Goal: Information Seeking & Learning: Understand process/instructions

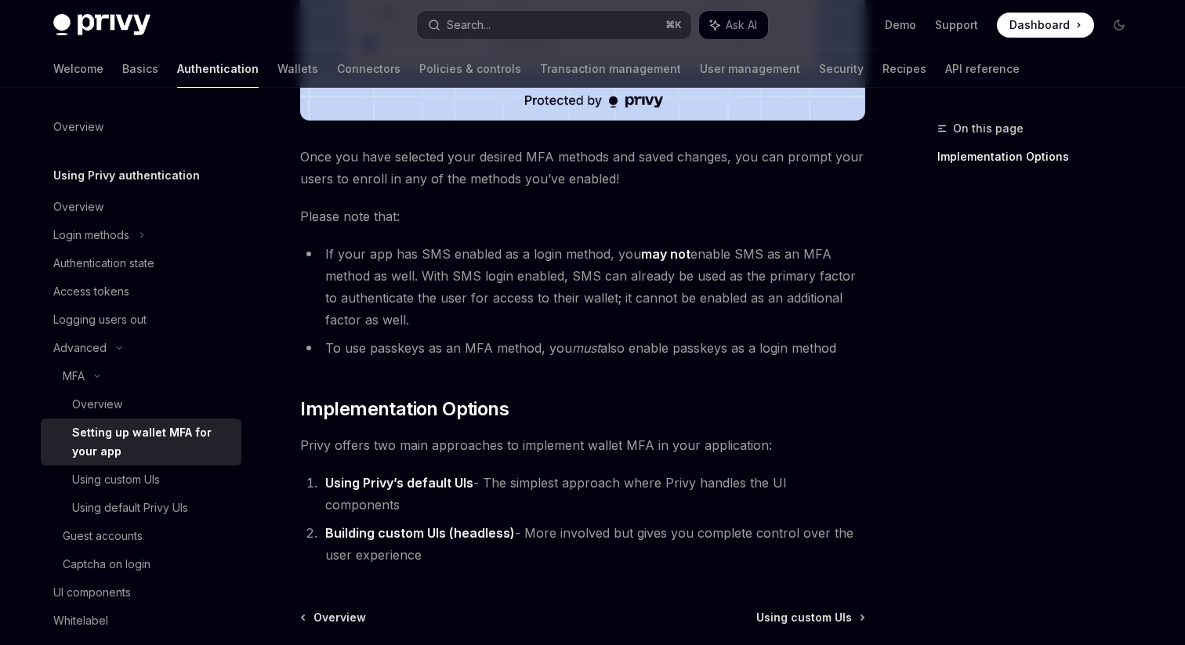
scroll to position [674, 0]
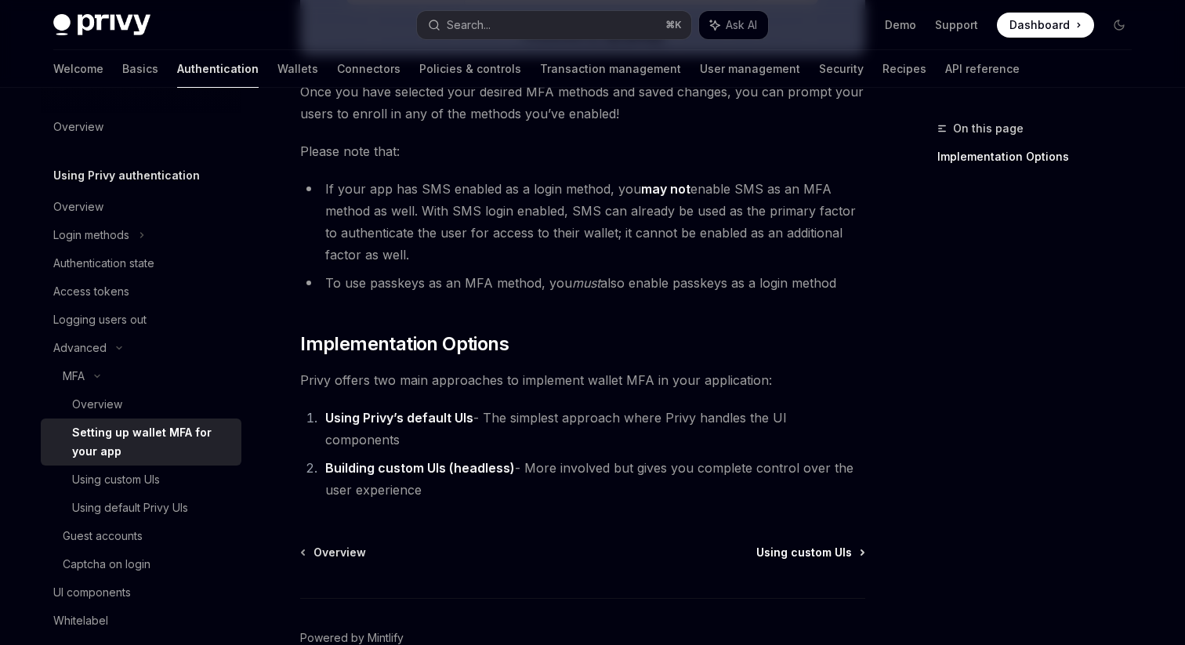
click at [806, 545] on span "Using custom UIs" at bounding box center [804, 553] width 96 height 16
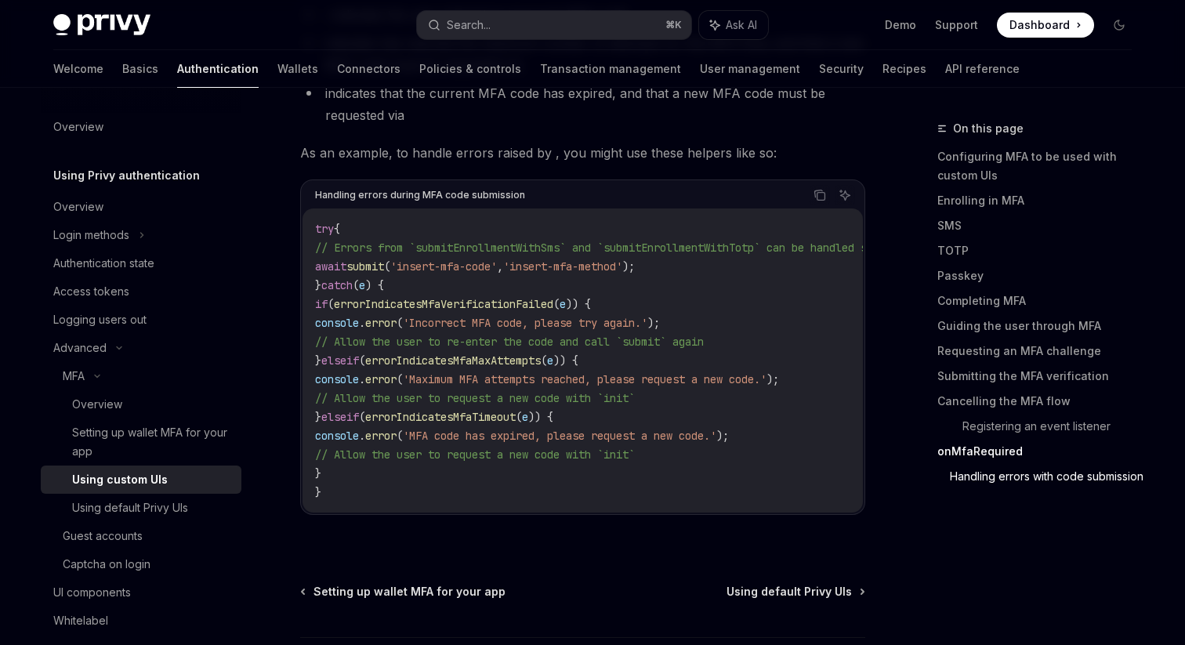
scroll to position [6906, 0]
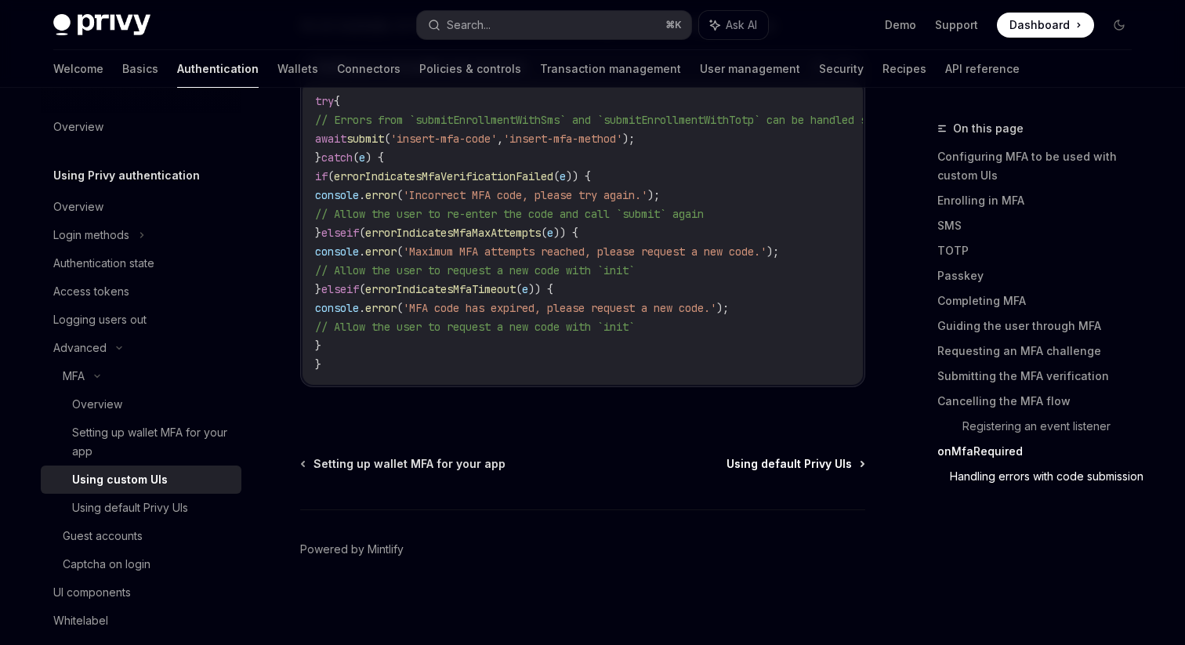
click at [777, 463] on span "Using default Privy UIs" at bounding box center [789, 464] width 125 height 16
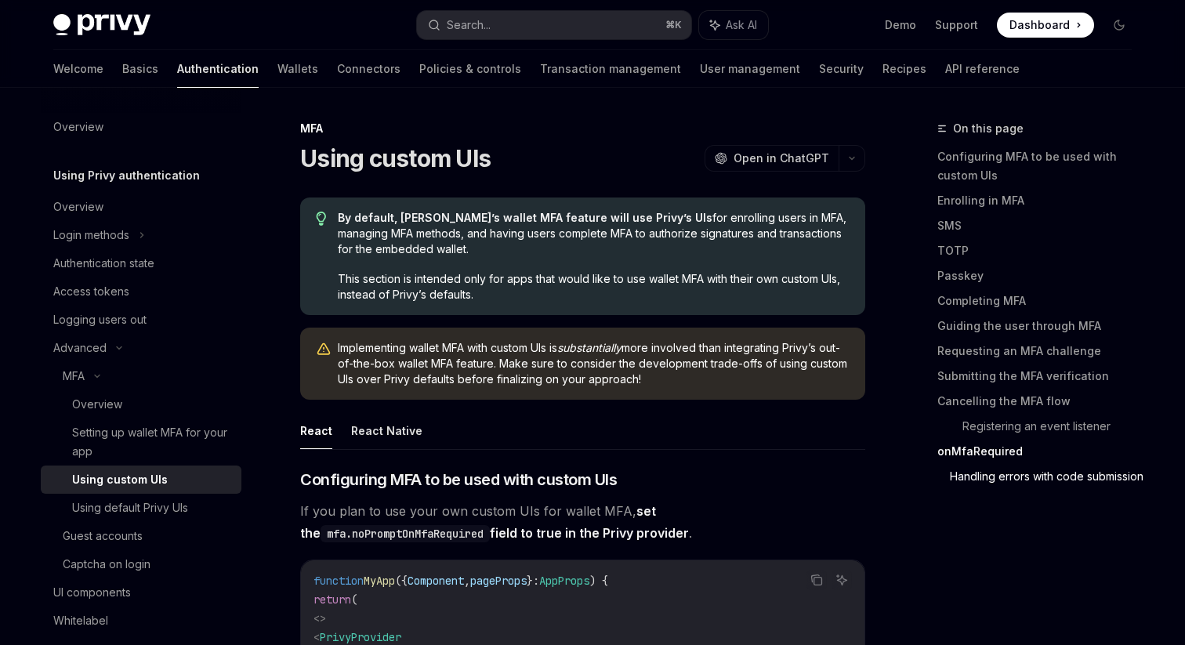
type textarea "*"
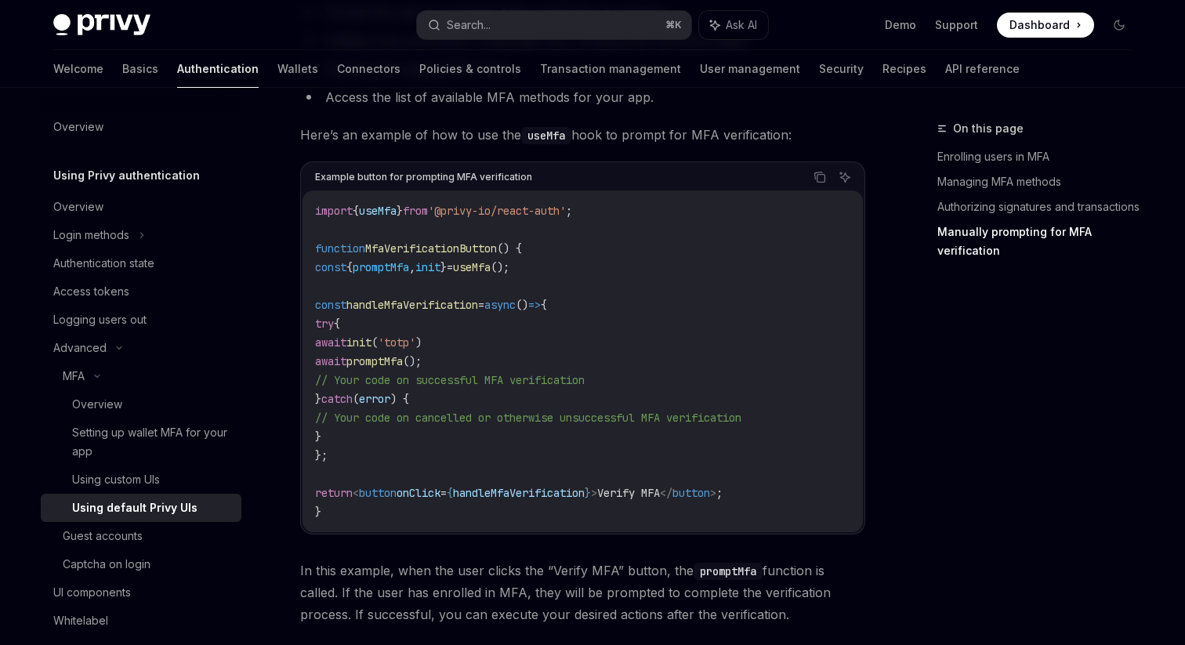
scroll to position [3139, 0]
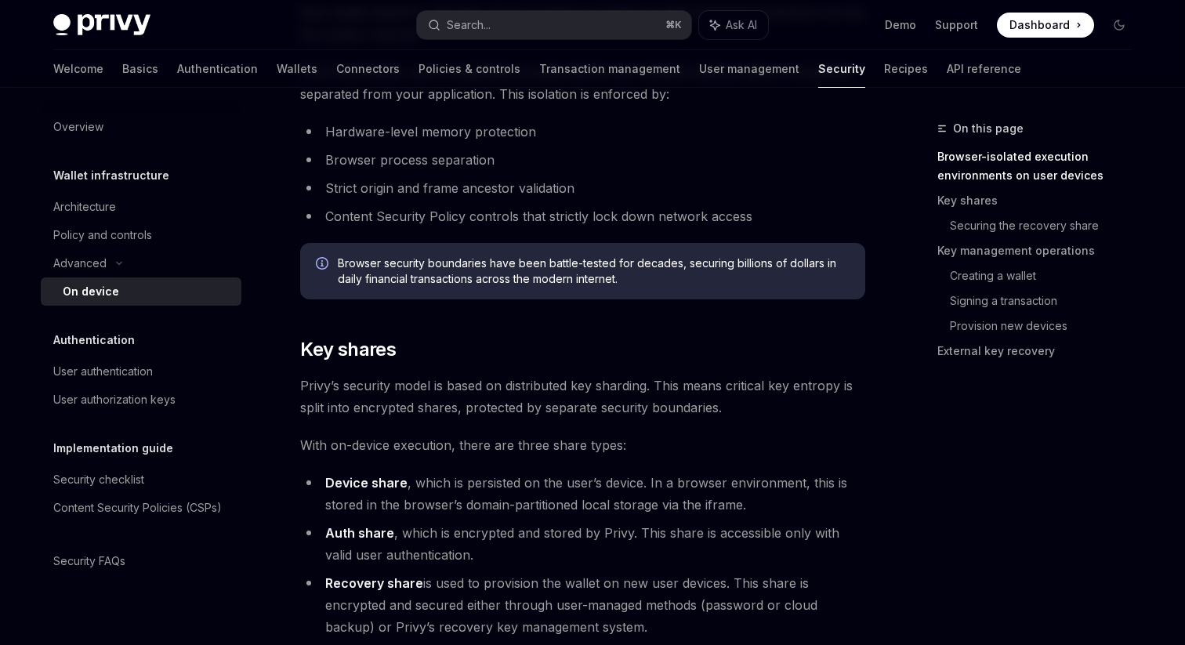
scroll to position [1019, 0]
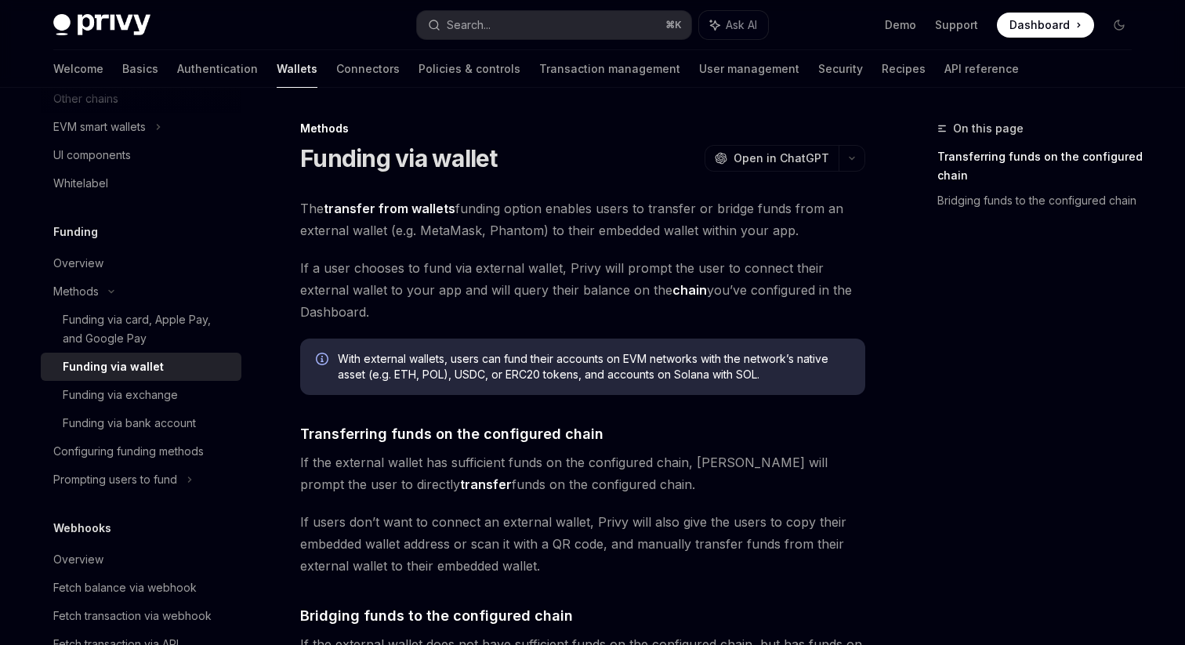
click at [411, 209] on strong "transfer from wallets" at bounding box center [390, 209] width 132 height 16
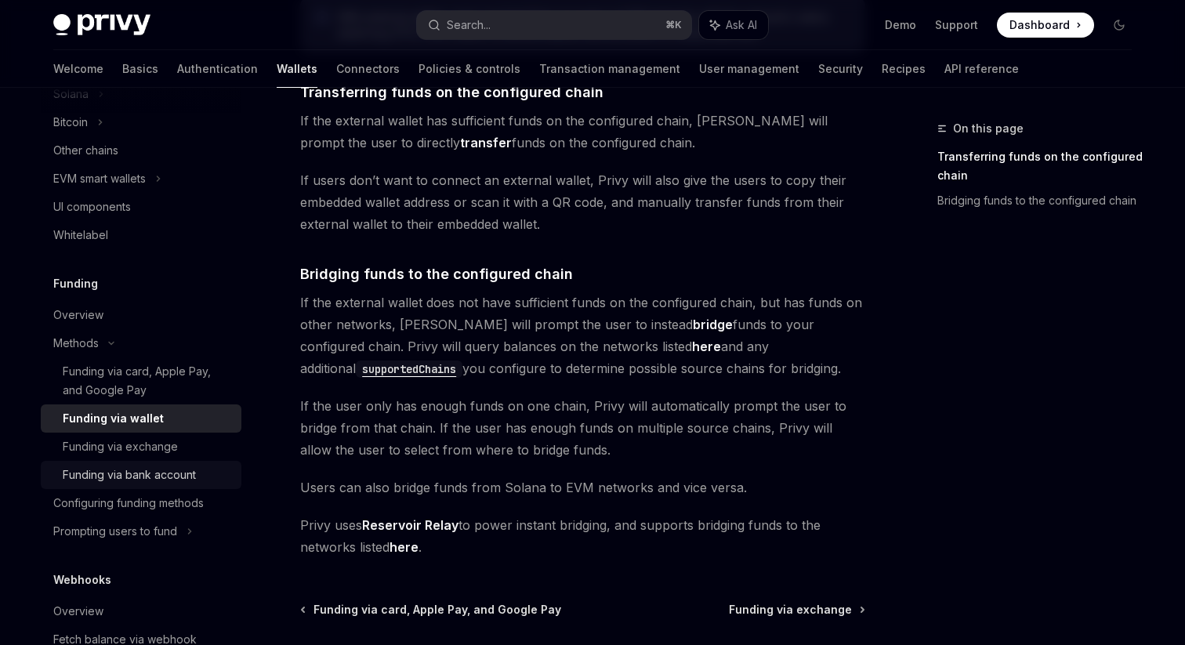
scroll to position [474, 0]
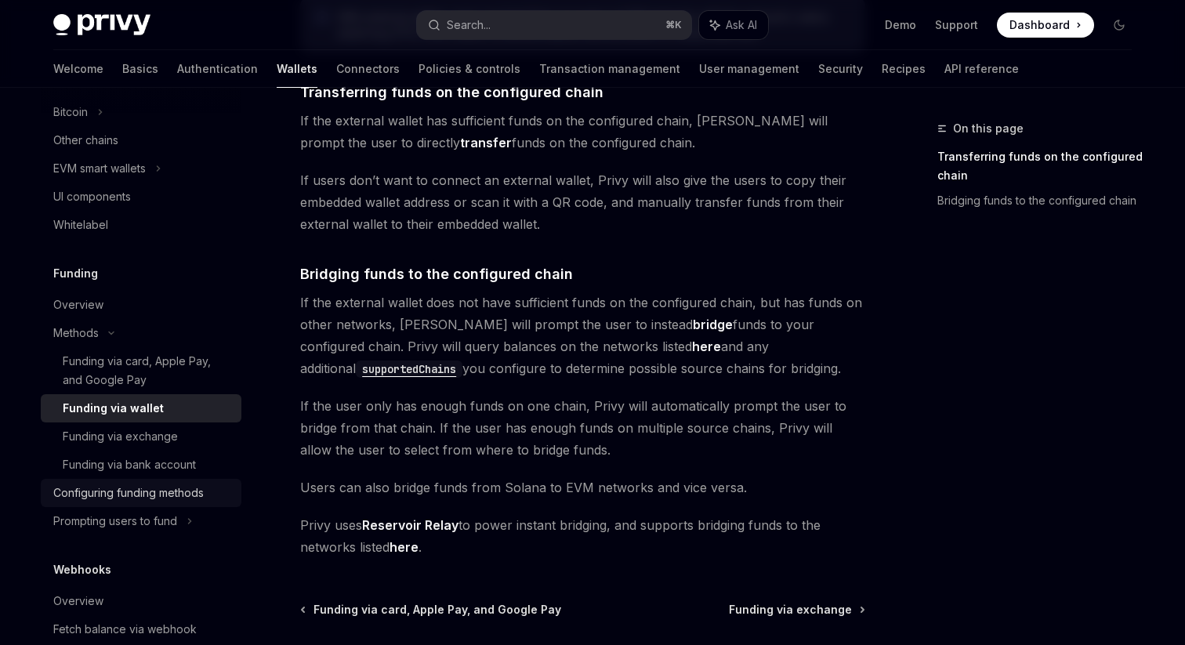
click at [212, 488] on div "Configuring funding methods" at bounding box center [142, 493] width 179 height 19
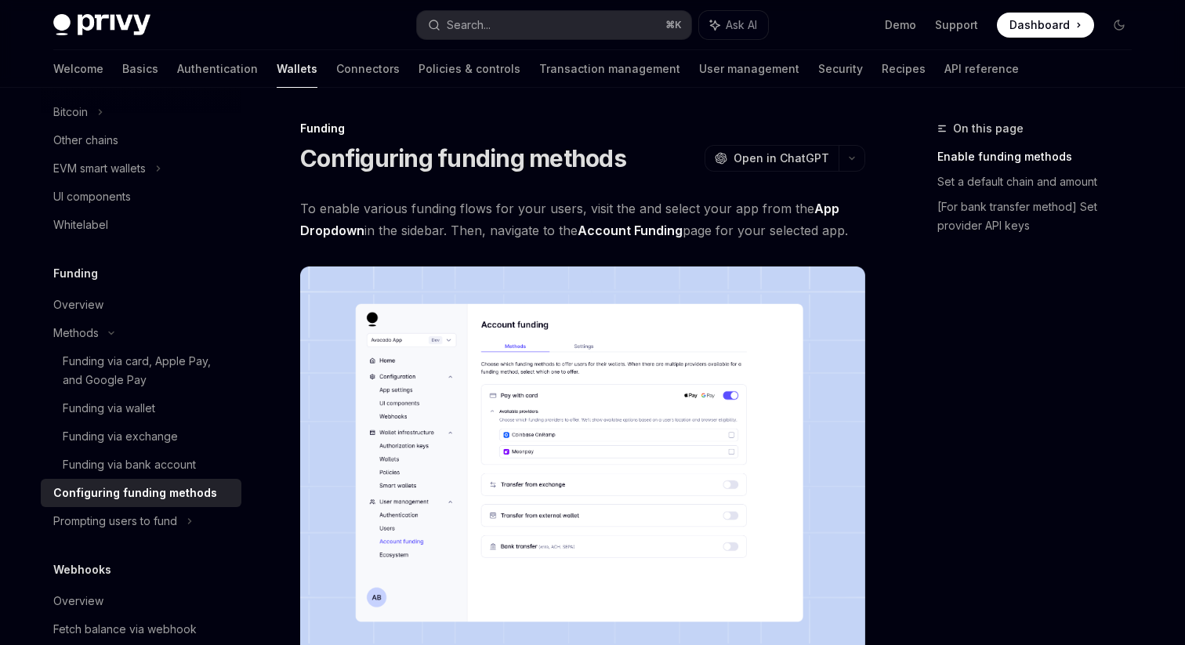
scroll to position [1, 0]
type textarea "*"
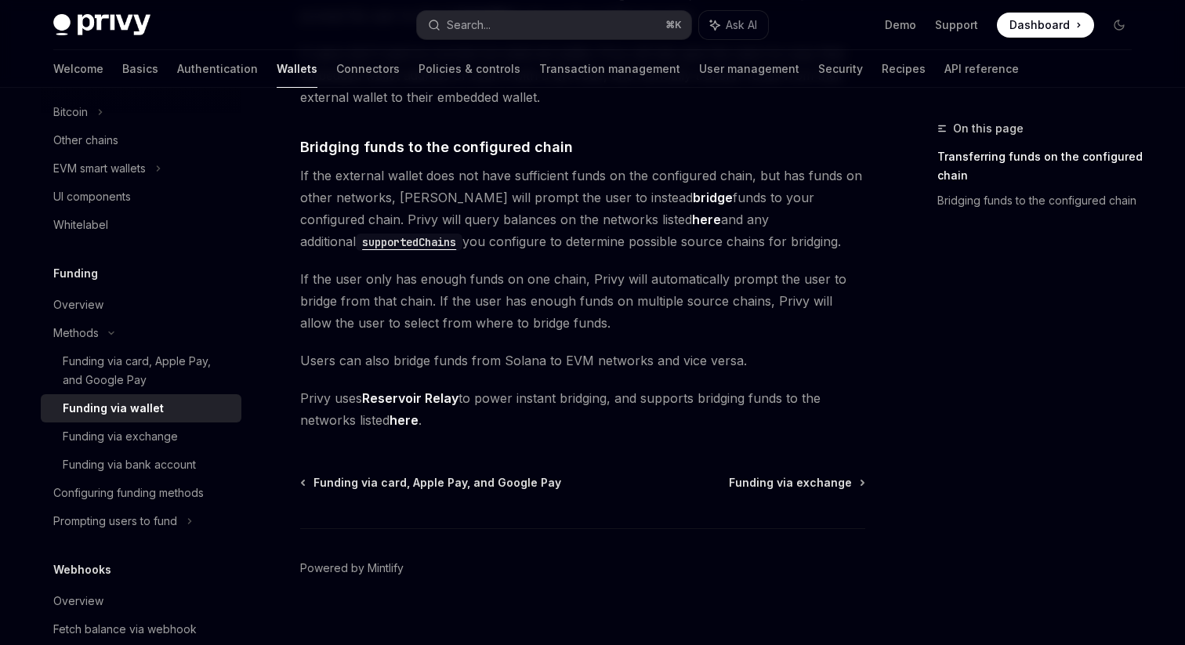
scroll to position [486, 0]
